Goal: Check status: Check status

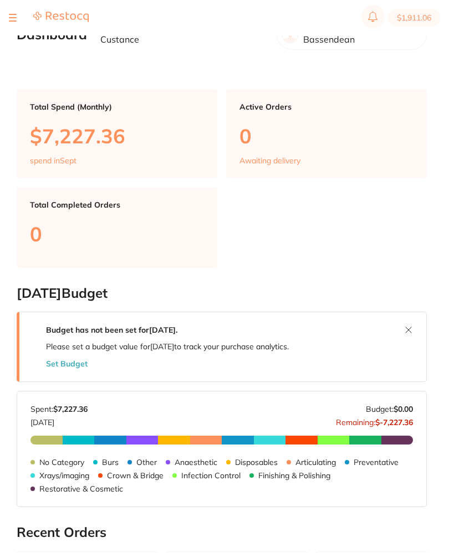
click at [6, 16] on section "$1,911.06" at bounding box center [224, 17] width 449 height 35
click at [13, 17] on button at bounding box center [13, 17] width 8 height 1
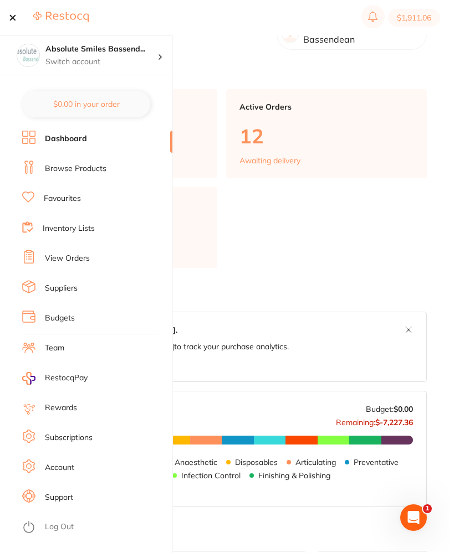
click at [88, 257] on link "View Orders" at bounding box center [67, 258] width 45 height 11
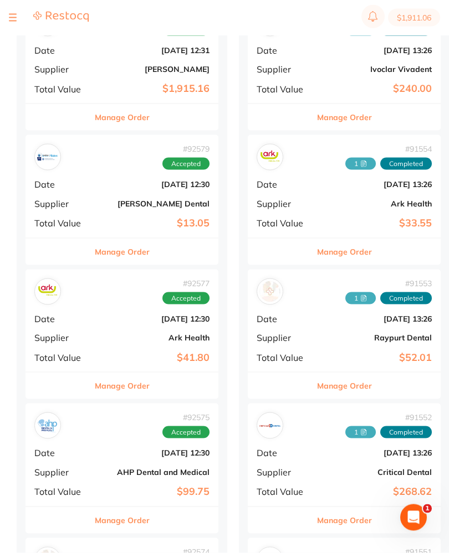
click at [102, 306] on div "# 92577 Accepted Date [DATE] 12:30 Supplier Ark Health Total Value $41.80" at bounding box center [121, 321] width 193 height 102
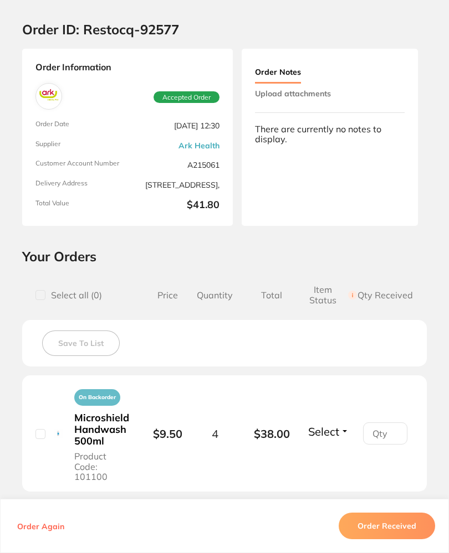
click at [325, 101] on button "Upload attachments" at bounding box center [293, 94] width 76 height 20
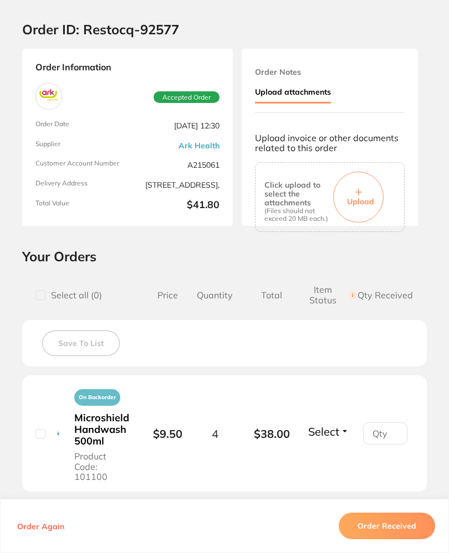
click at [362, 197] on span "Upload" at bounding box center [360, 202] width 27 height 10
click at [415, 540] on button "Order Received" at bounding box center [386, 526] width 96 height 27
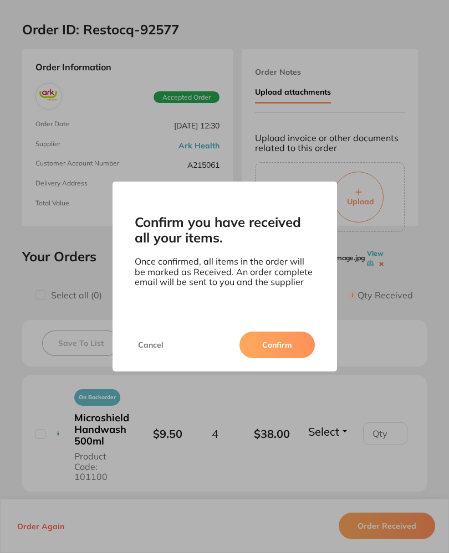
click at [297, 355] on button "Confirm" at bounding box center [276, 345] width 75 height 27
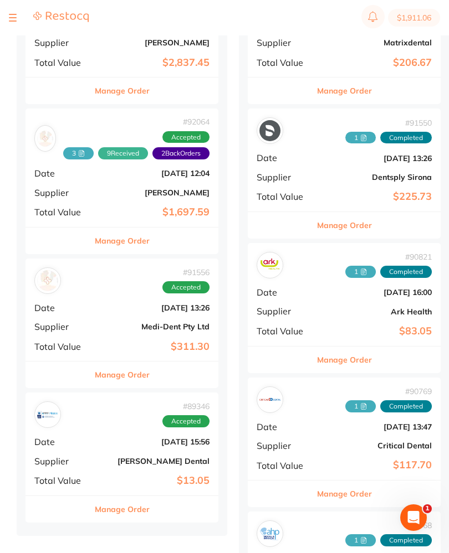
scroll to position [1311, 0]
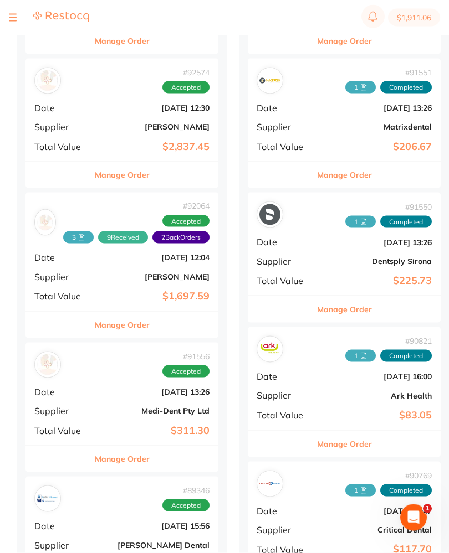
click at [97, 264] on div "# 92064 3 9 Received 2 Back Orders Accepted Date [DATE] 12:04 Supplier [PERSON_…" at bounding box center [121, 252] width 193 height 118
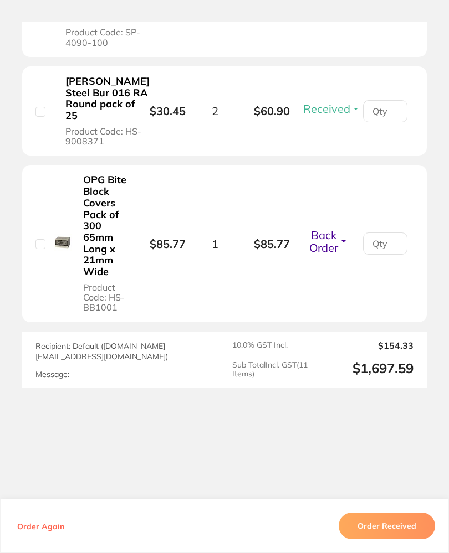
click at [335, 255] on span "Back Order" at bounding box center [323, 241] width 29 height 27
click at [342, 238] on span "Received" at bounding box center [328, 238] width 28 height 0
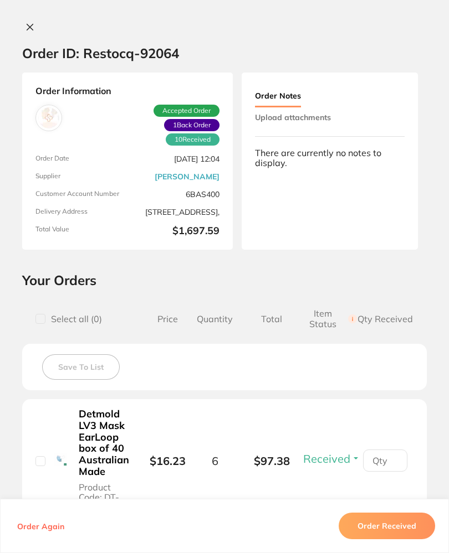
click at [324, 114] on button "Upload attachments" at bounding box center [293, 117] width 76 height 20
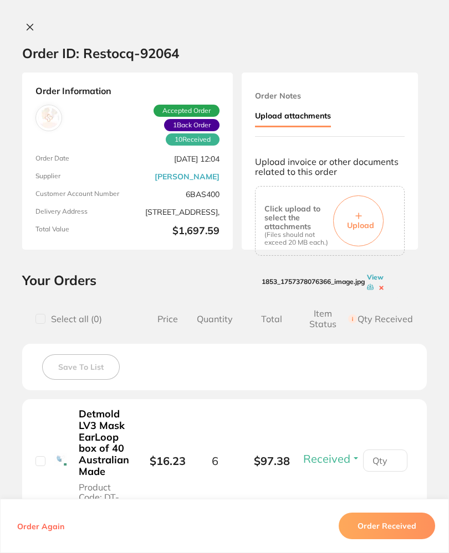
click at [358, 213] on icon at bounding box center [358, 216] width 7 height 7
click at [32, 30] on icon at bounding box center [29, 27] width 9 height 9
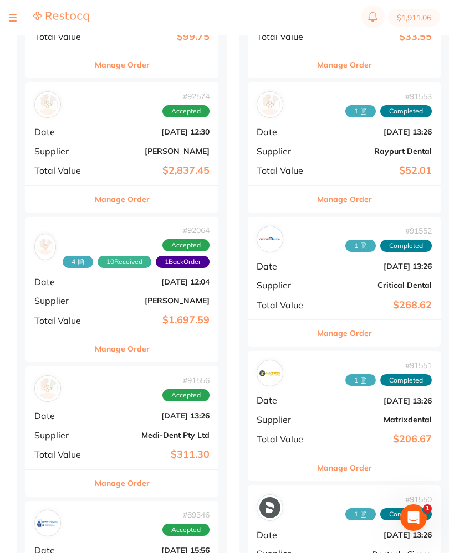
scroll to position [1012, 0]
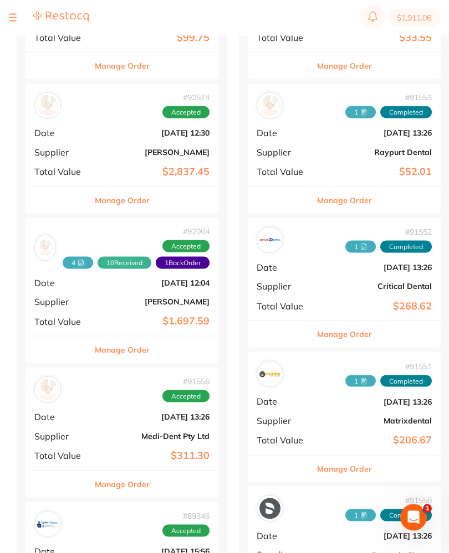
click at [107, 129] on b "[DATE] 12:30" at bounding box center [154, 133] width 111 height 9
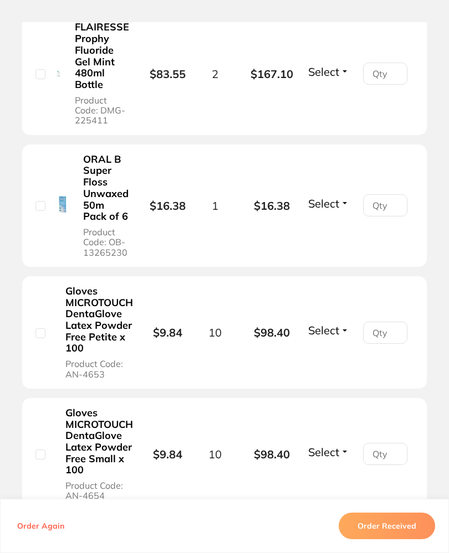
scroll to position [744, 0]
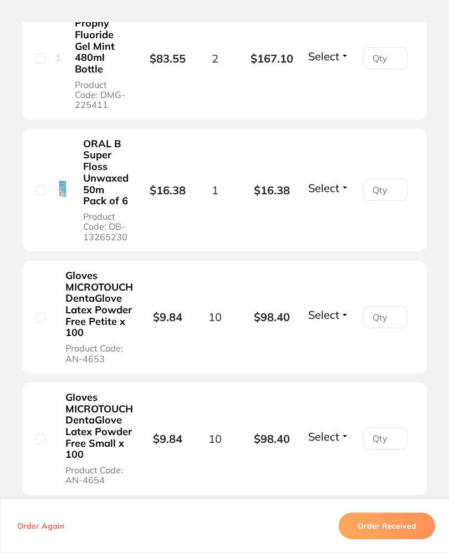
click at [319, 181] on span "Select" at bounding box center [323, 188] width 31 height 14
click at [337, 178] on button "Received" at bounding box center [328, 178] width 28 height 0
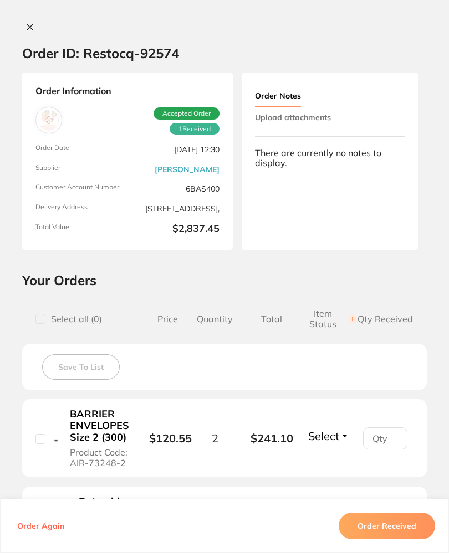
scroll to position [0, 0]
click at [325, 111] on button "Upload attachments" at bounding box center [293, 117] width 76 height 20
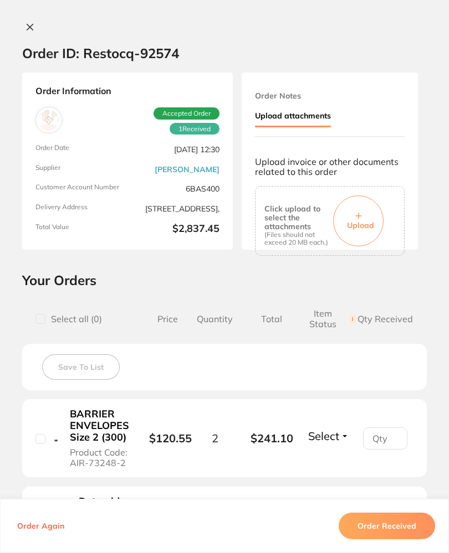
click at [361, 208] on button "Upload" at bounding box center [358, 221] width 50 height 51
click at [28, 26] on icon at bounding box center [29, 27] width 9 height 9
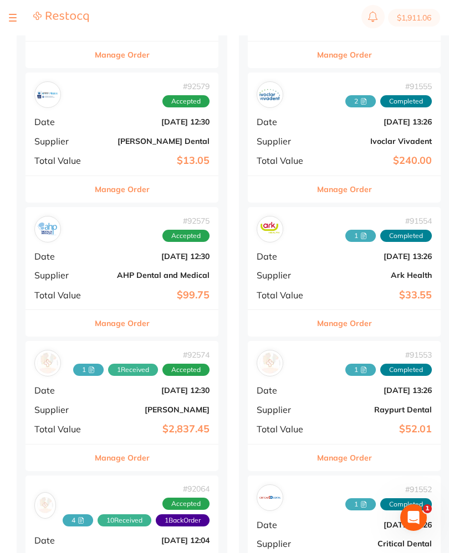
scroll to position [753, 0]
